Goal: Information Seeking & Learning: Learn about a topic

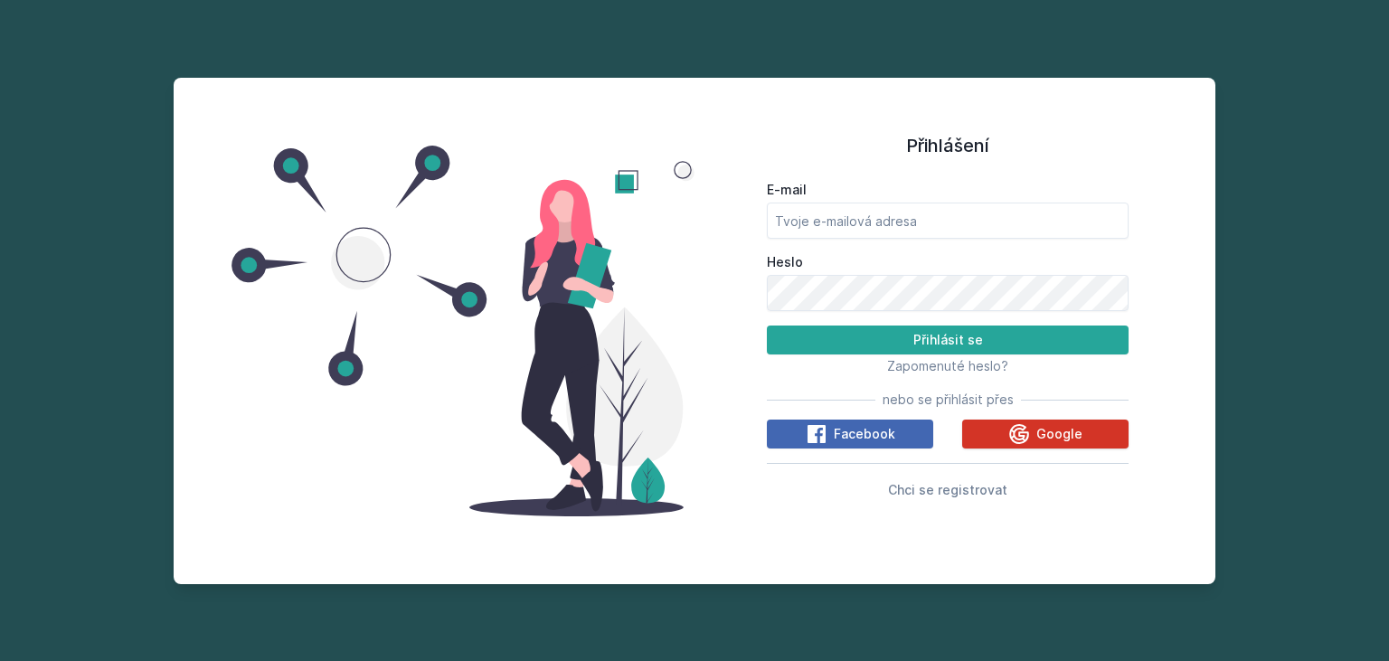
click at [1024, 425] on icon at bounding box center [1020, 434] width 20 height 20
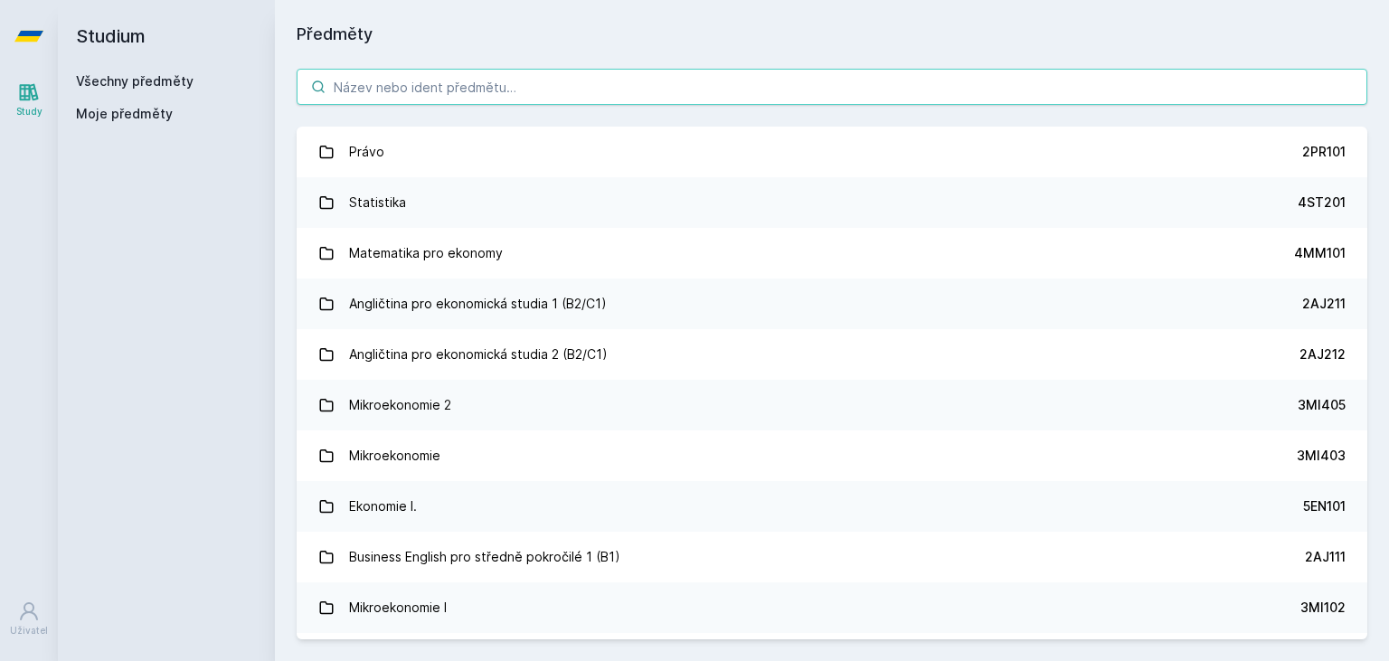
click at [496, 90] on input "search" at bounding box center [832, 87] width 1071 height 36
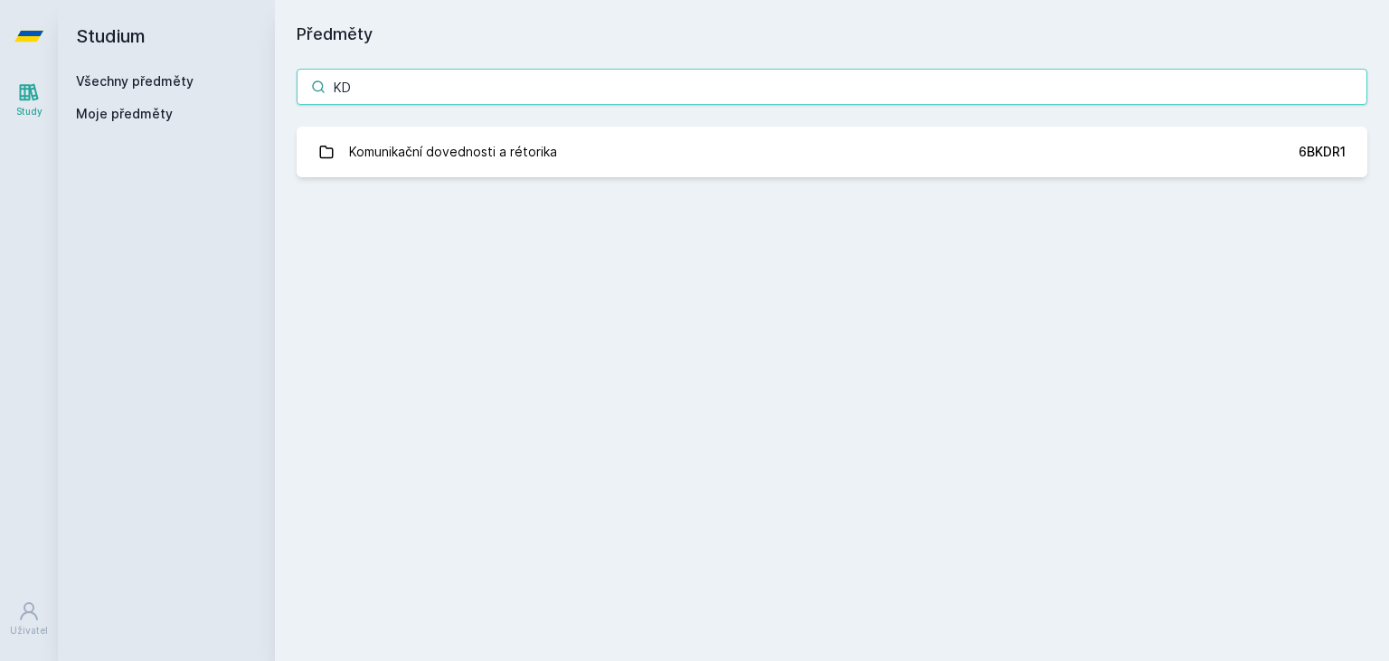
type input "K"
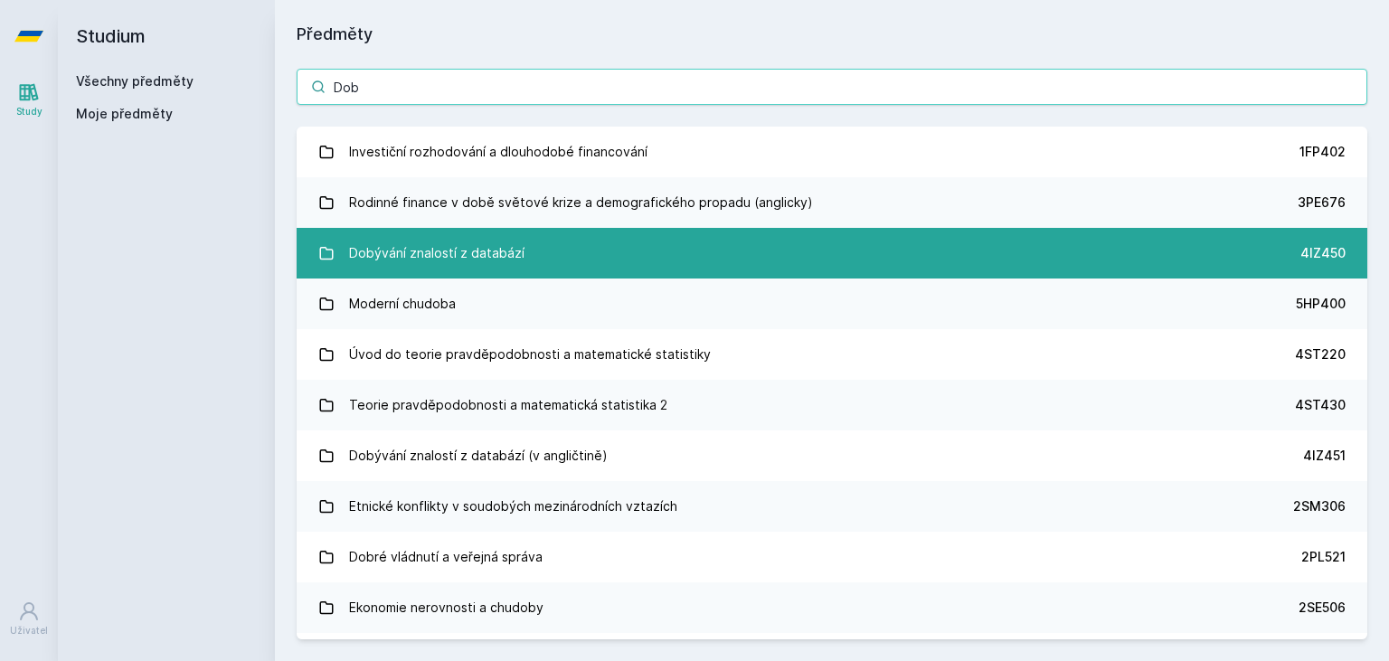
type input "Dob"
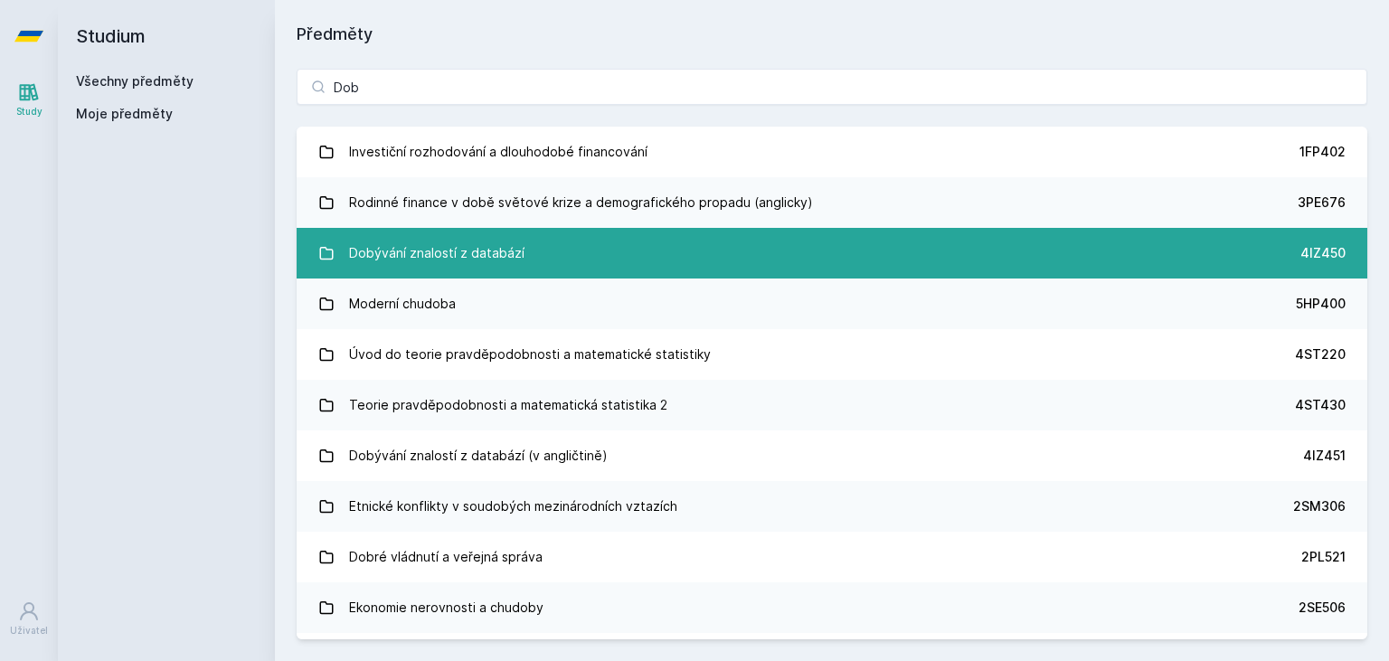
click at [500, 235] on div "Dobývání znalostí z databází" at bounding box center [436, 253] width 175 height 36
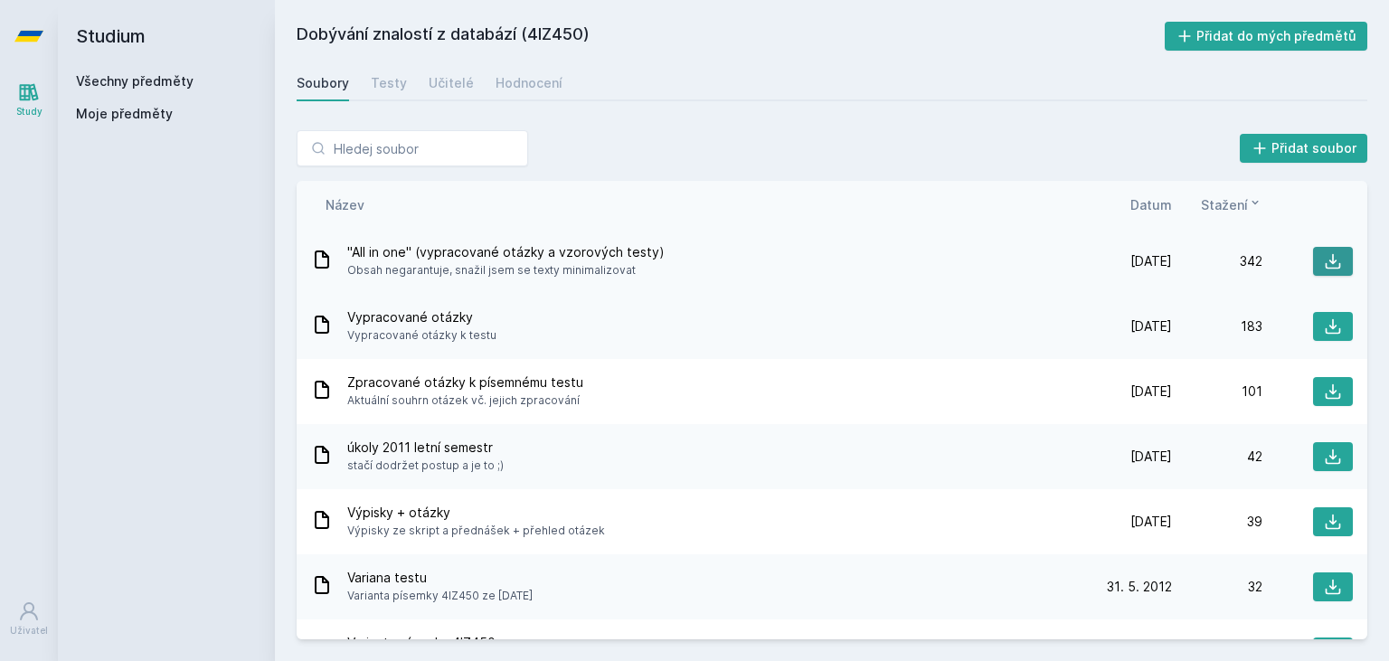
click at [1325, 269] on icon at bounding box center [1333, 261] width 18 height 18
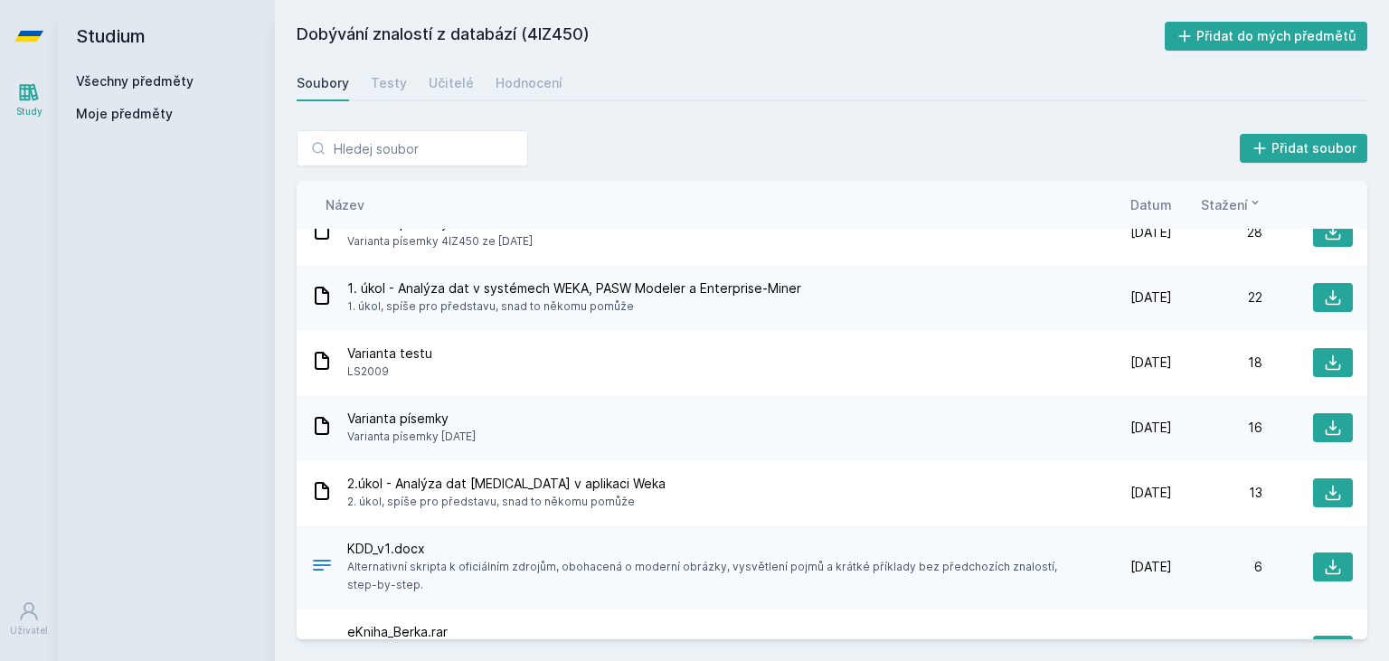
scroll to position [507, 0]
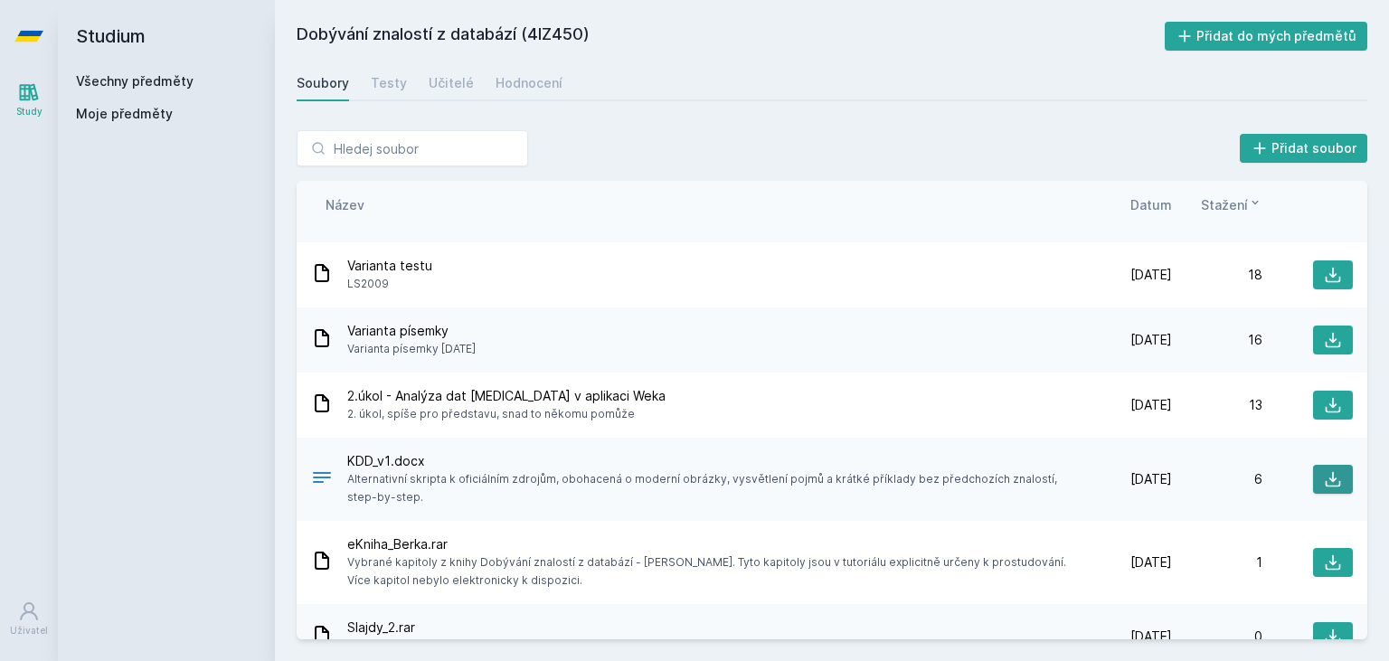
click at [1332, 477] on icon at bounding box center [1333, 479] width 18 height 18
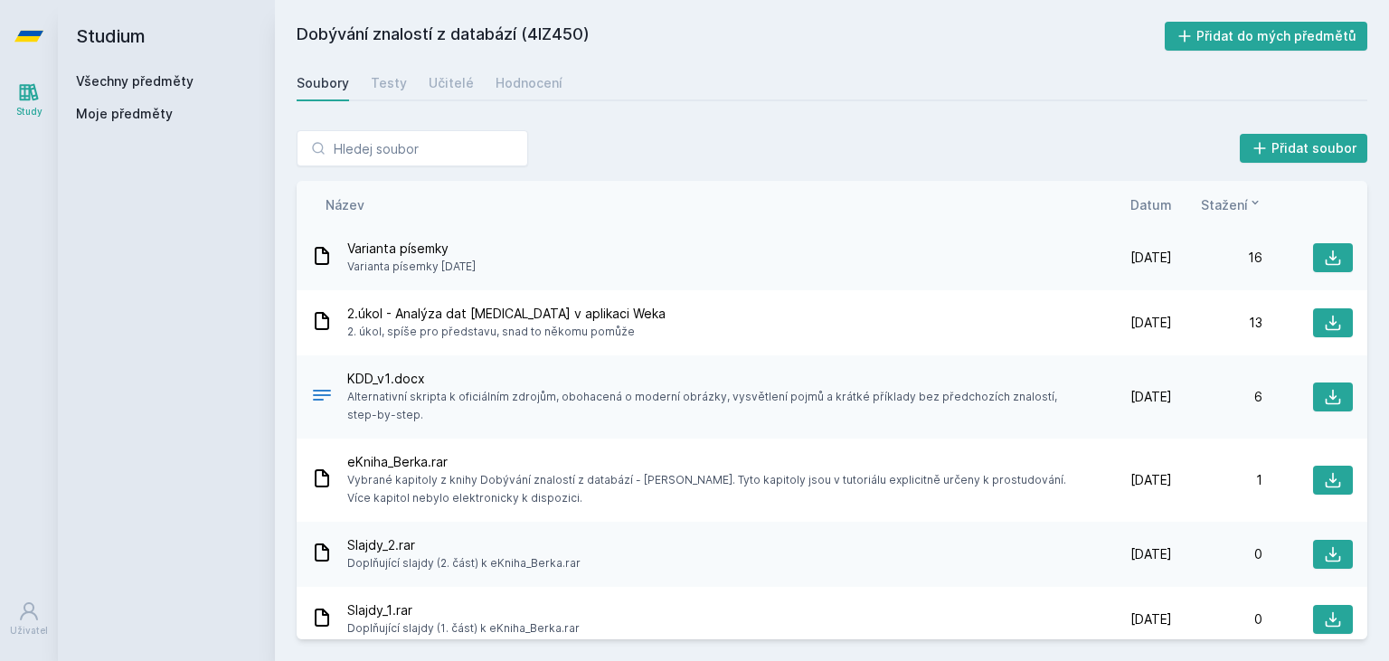
scroll to position [602, 0]
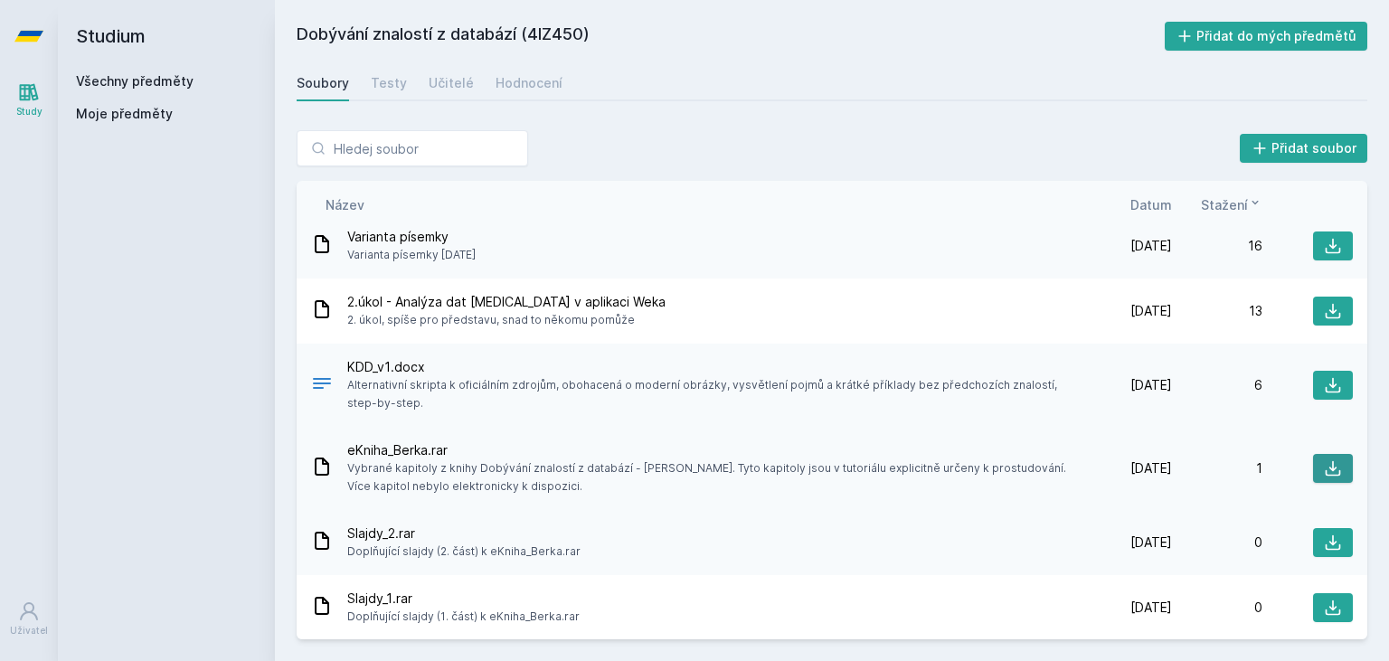
click at [1343, 472] on button at bounding box center [1334, 468] width 40 height 29
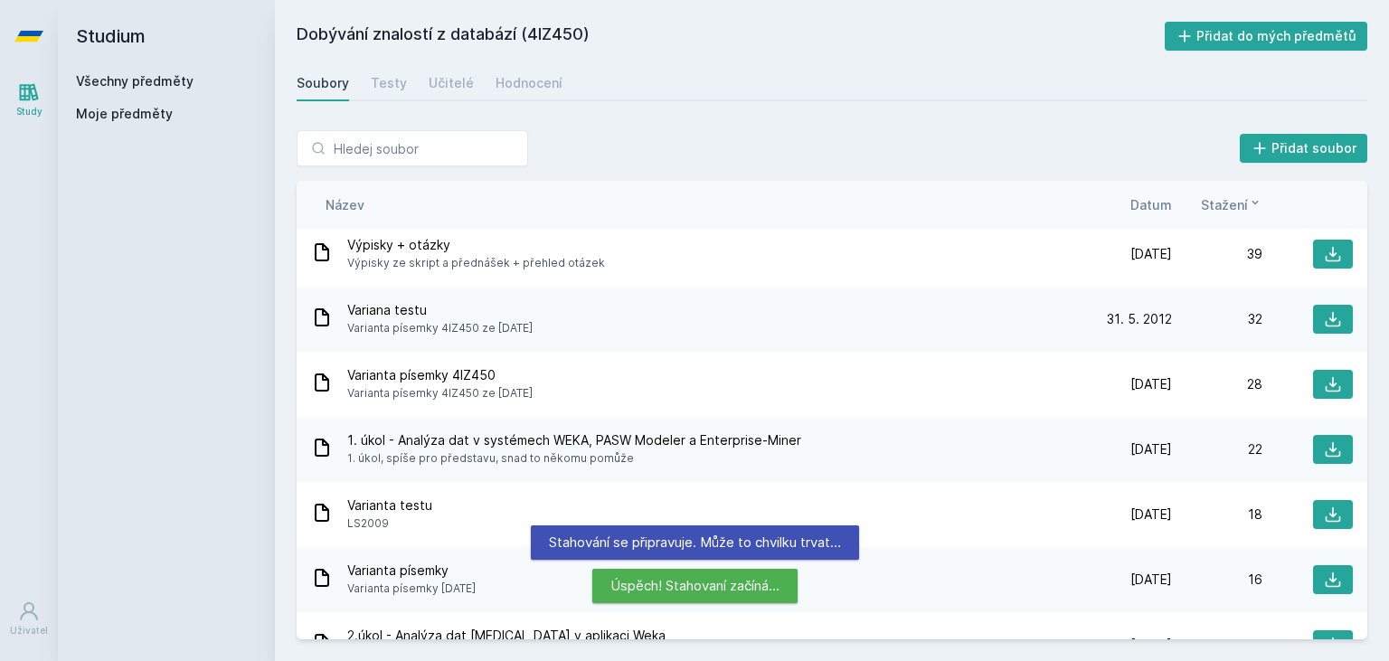
scroll to position [0, 0]
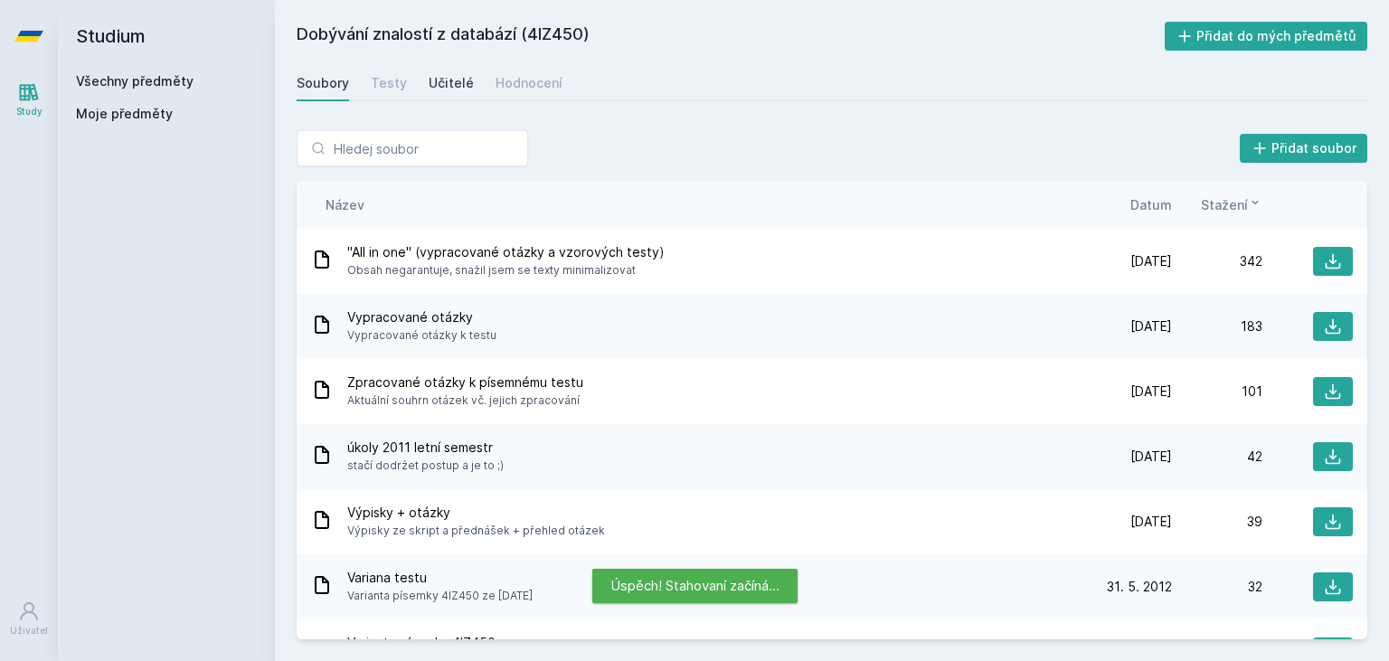
click at [458, 84] on div "Učitelé" at bounding box center [451, 83] width 45 height 18
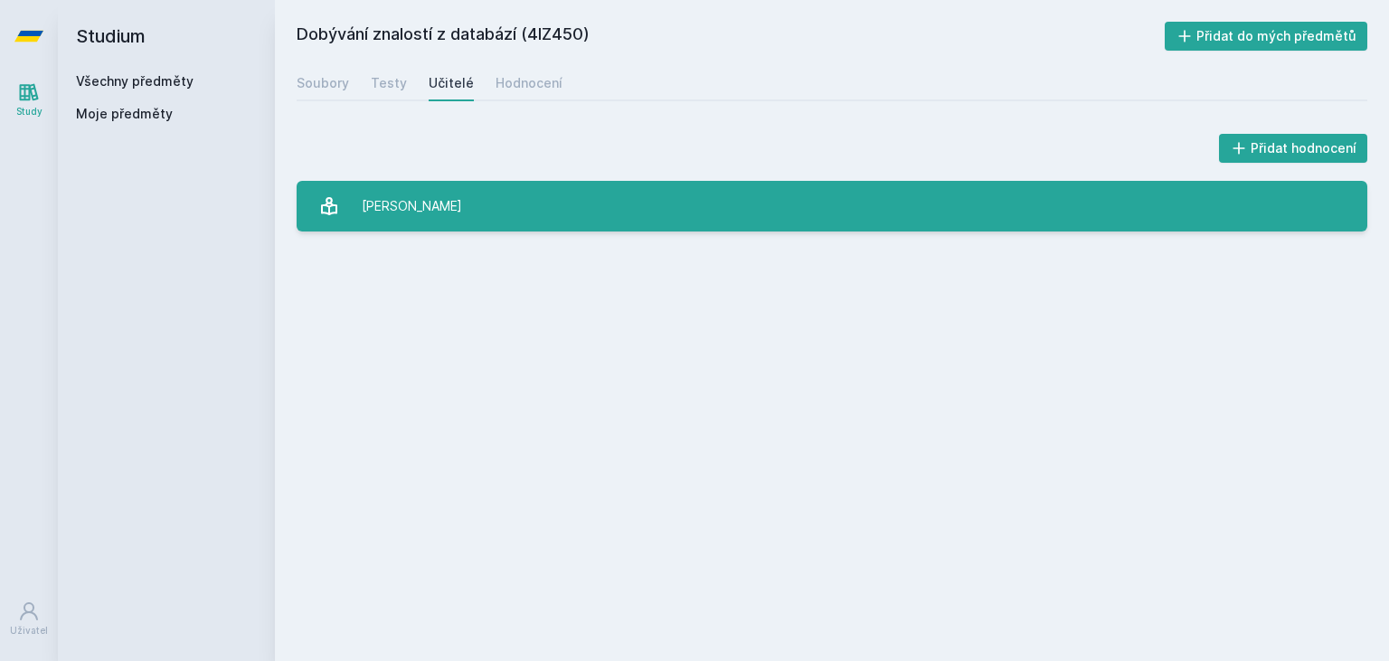
click at [420, 203] on div "Berka Petr" at bounding box center [412, 206] width 100 height 36
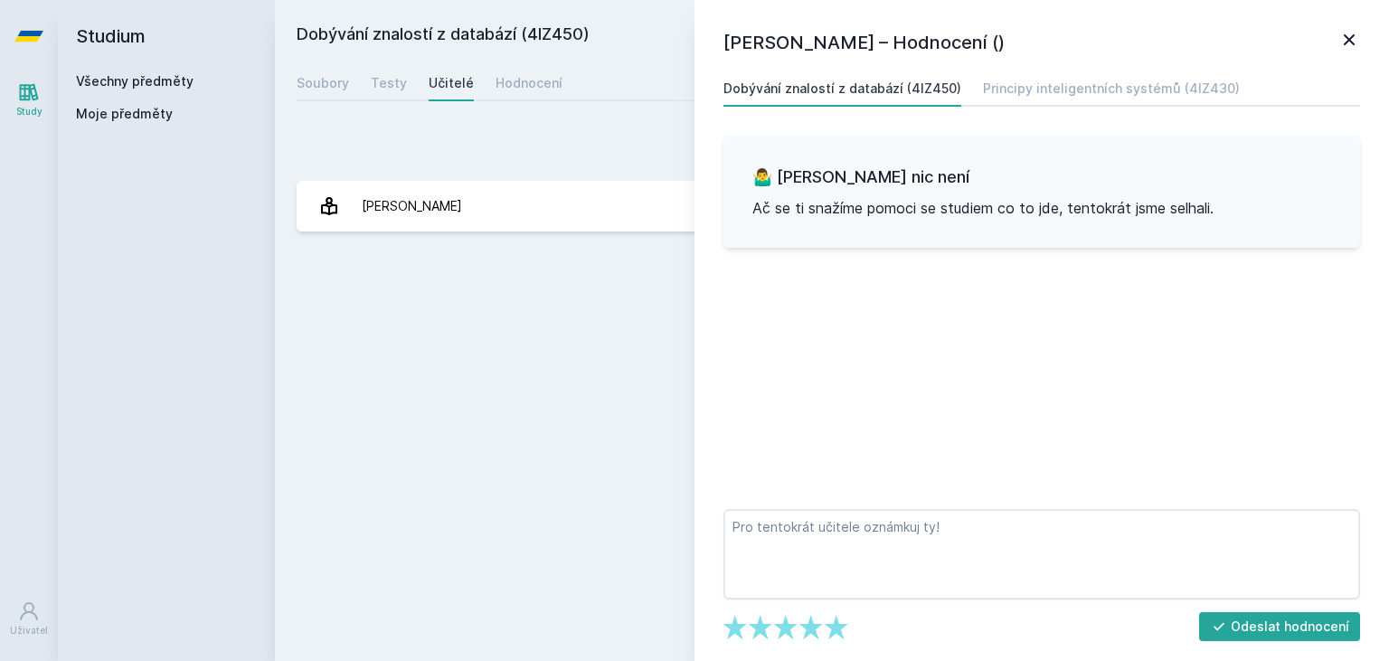
click at [605, 335] on div "Dobývání znalostí z databází (4IZ450) Přidat do mých předmětů Soubory Testy Uči…" at bounding box center [832, 331] width 1071 height 618
click at [515, 82] on div "Hodnocení" at bounding box center [529, 83] width 67 height 18
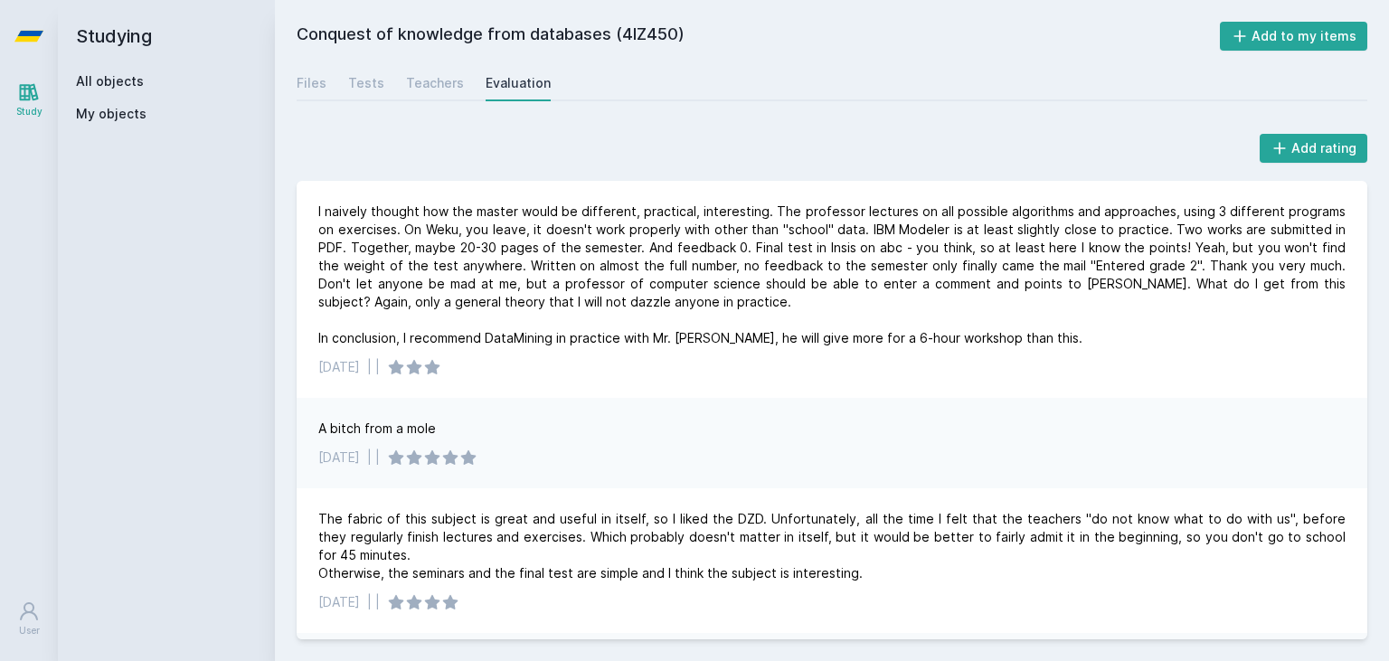
click at [429, 100] on div "Files Tests Teachers Evaluation" at bounding box center [832, 83] width 1071 height 36
click at [422, 81] on div "Teachers" at bounding box center [435, 83] width 58 height 18
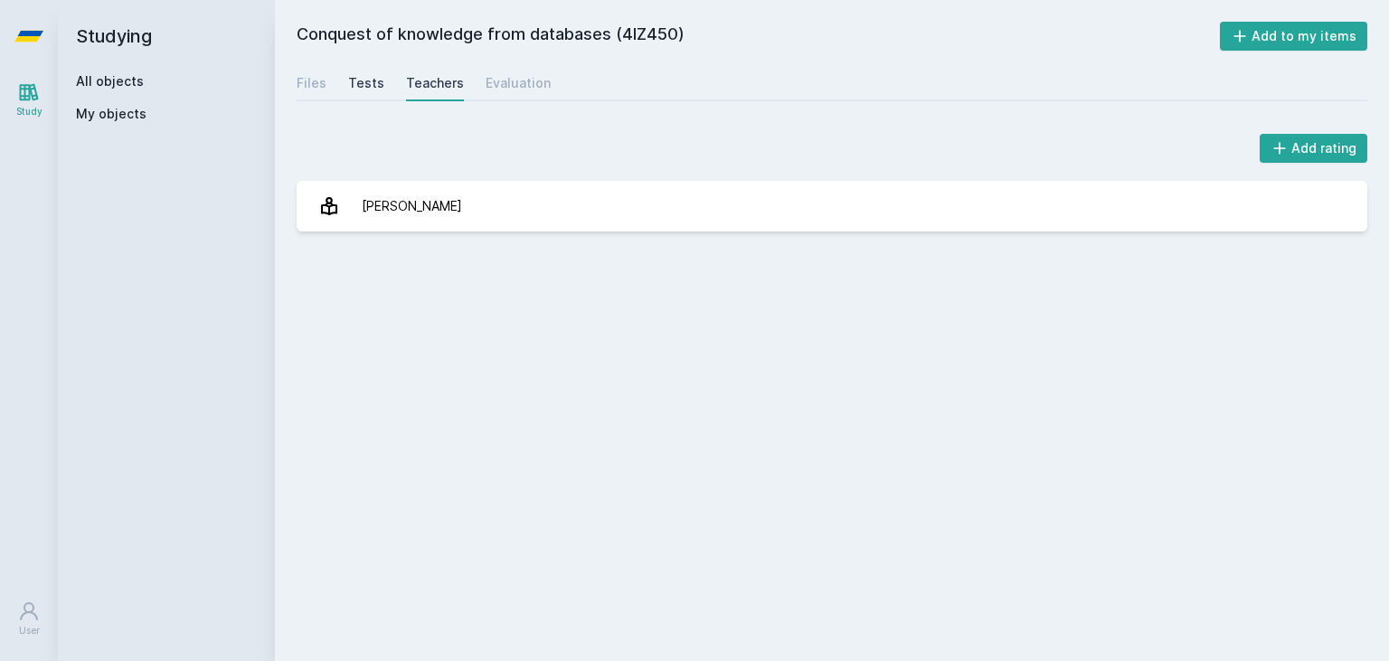
click at [372, 88] on div "Tests" at bounding box center [366, 83] width 36 height 18
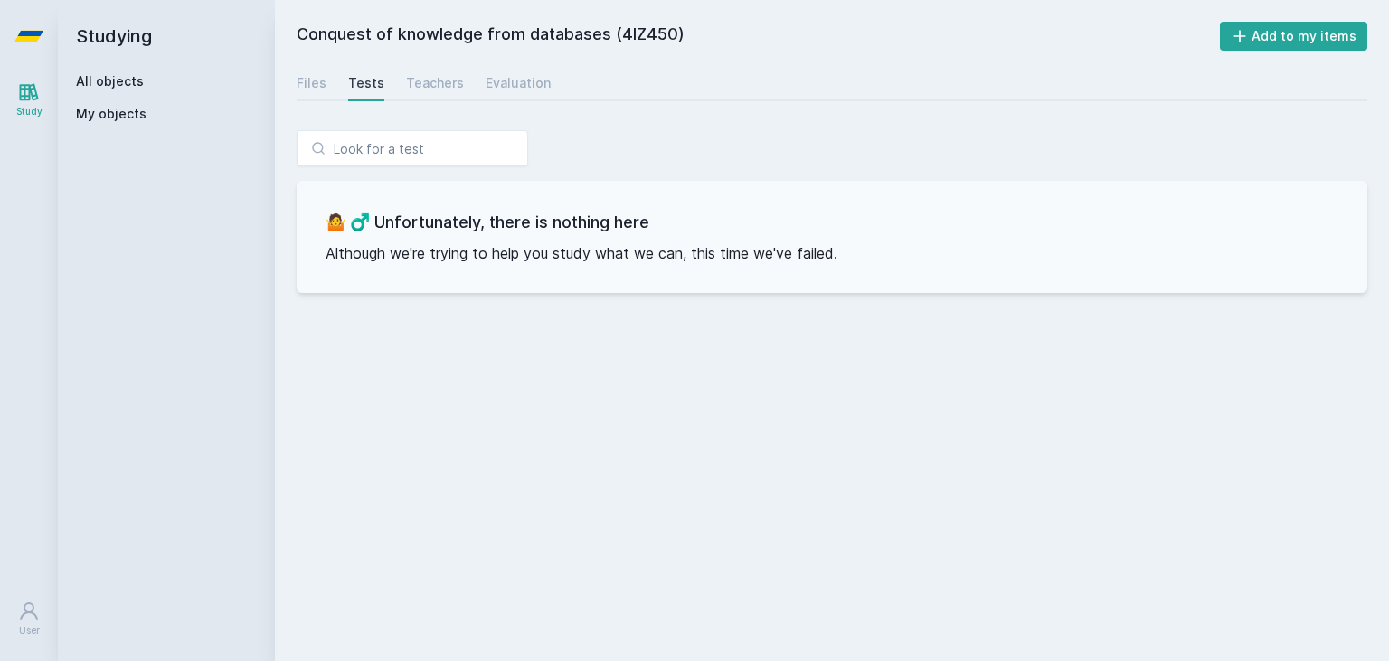
click at [95, 109] on span "My objects" at bounding box center [111, 114] width 71 height 18
click at [318, 89] on div "Files" at bounding box center [312, 83] width 30 height 18
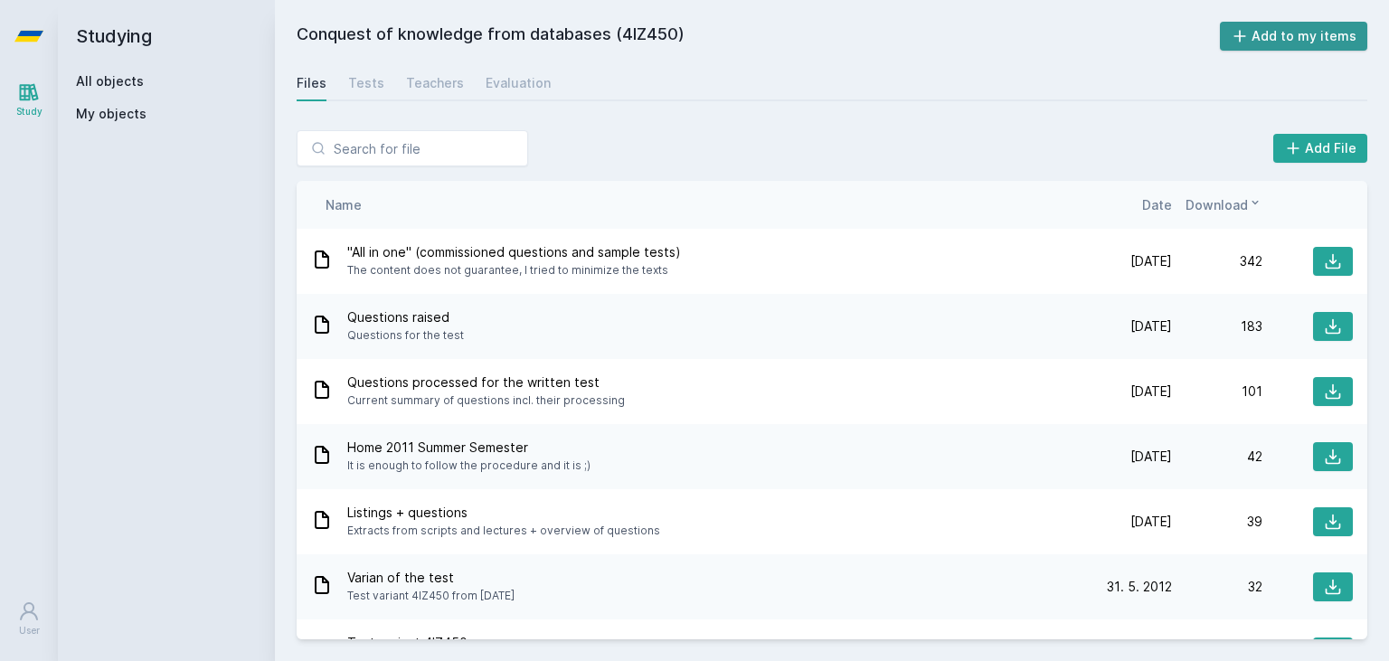
click at [1280, 40] on button "Add to my items" at bounding box center [1294, 36] width 148 height 29
click at [123, 84] on link "All objects" at bounding box center [110, 80] width 68 height 15
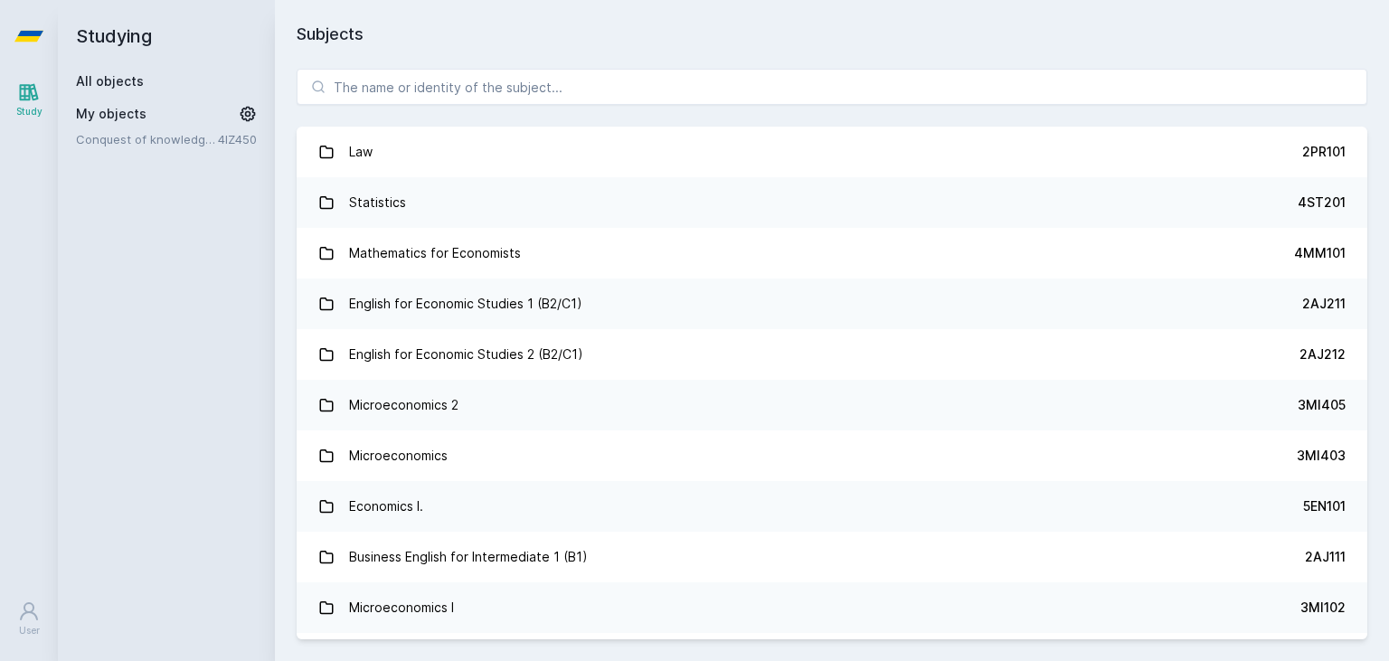
click at [89, 220] on div "Studying All objects My objects Conquest of knowledge from databases 4IZ450" at bounding box center [166, 330] width 217 height 661
click at [28, 112] on div "Study" at bounding box center [29, 112] width 26 height 14
click at [1207, 8] on div "Subjects Law 2PR101 Statistics 4ST201 Mathematics for Economists 4MM101 English…" at bounding box center [832, 330] width 1114 height 661
